Goal: Task Accomplishment & Management: Use online tool/utility

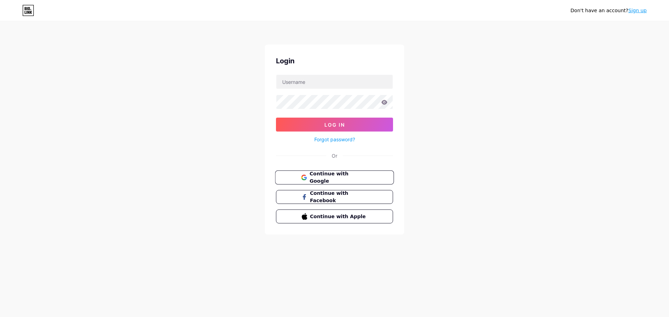
click at [337, 182] on button "Continue with Google" at bounding box center [334, 178] width 119 height 14
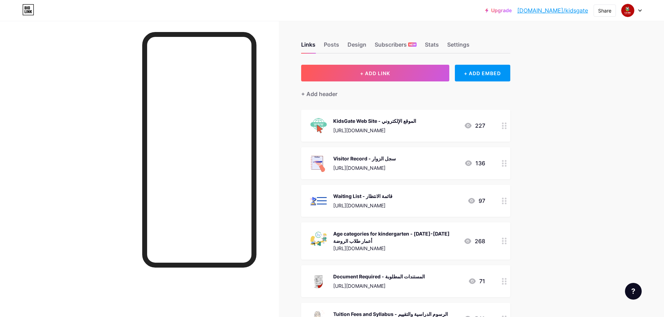
click at [360, 129] on div "[URL][DOMAIN_NAME]" at bounding box center [374, 130] width 83 height 7
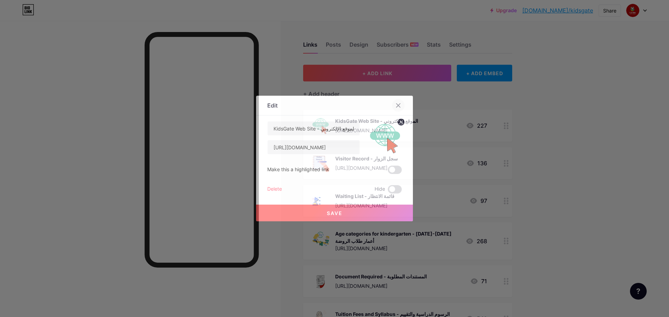
click at [393, 105] on div at bounding box center [398, 105] width 13 height 13
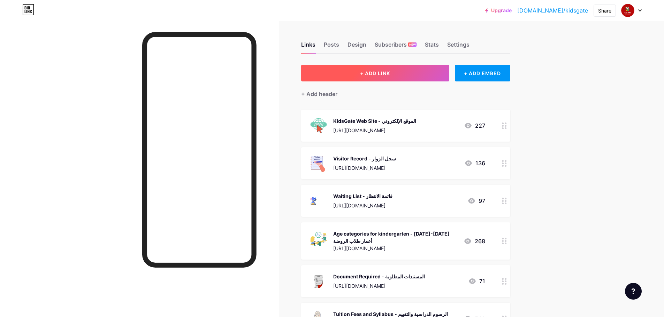
click at [397, 76] on button "+ ADD LINK" at bounding box center [375, 73] width 148 height 17
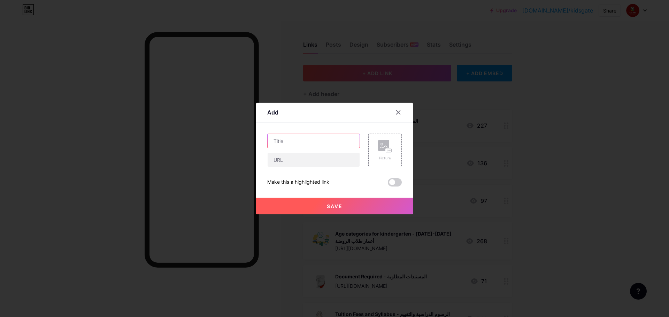
click at [308, 139] on input "text" at bounding box center [314, 141] width 92 height 14
click at [395, 113] on icon at bounding box center [398, 113] width 6 height 6
